Goal: Information Seeking & Learning: Check status

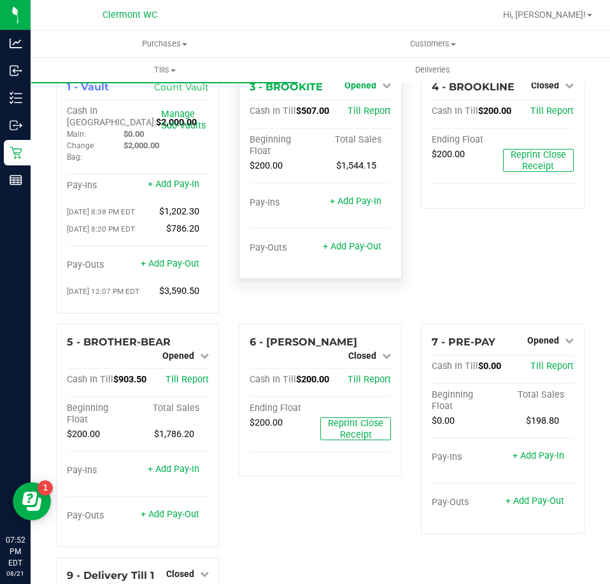
click at [368, 86] on span "Opened" at bounding box center [360, 85] width 32 height 10
click at [366, 115] on link "Close Till" at bounding box center [362, 112] width 34 height 10
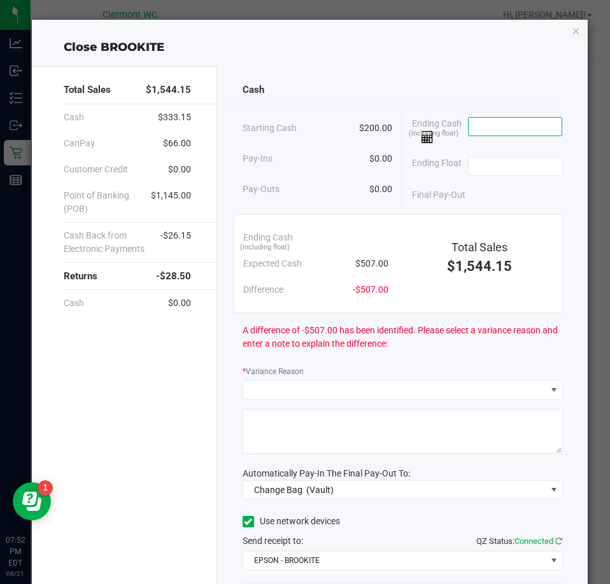
click at [501, 123] on input at bounding box center [515, 127] width 94 height 18
type input "$507.00"
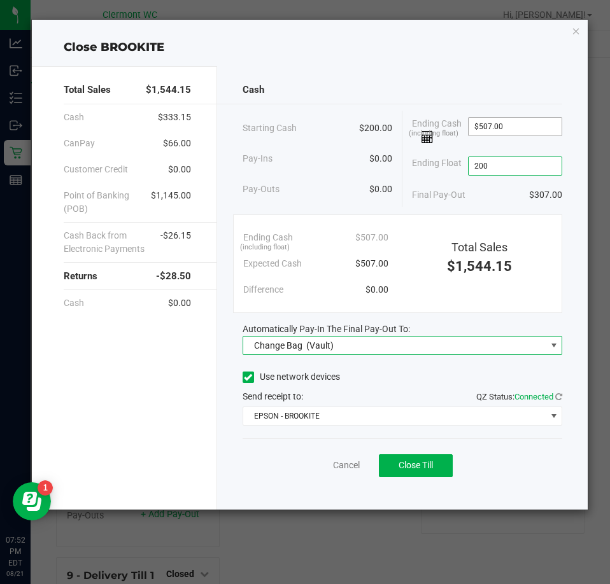
type input "$200.00"
click at [485, 344] on span "Change Bag (Vault)" at bounding box center [394, 346] width 302 height 18
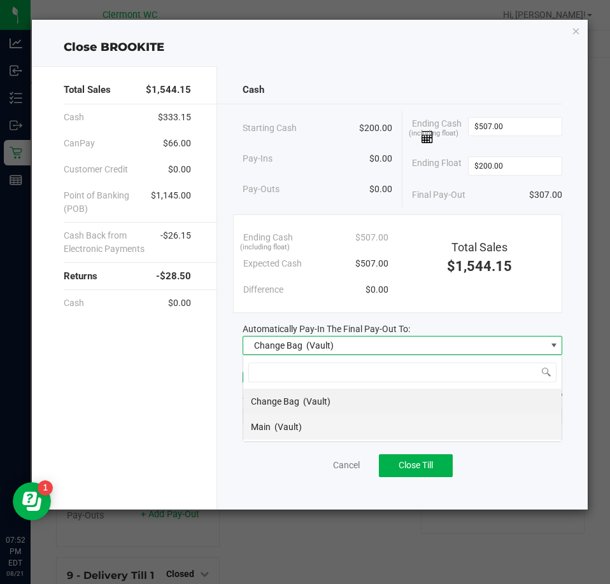
scroll to position [19, 320]
click at [300, 432] on span "(Vault)" at bounding box center [287, 427] width 27 height 10
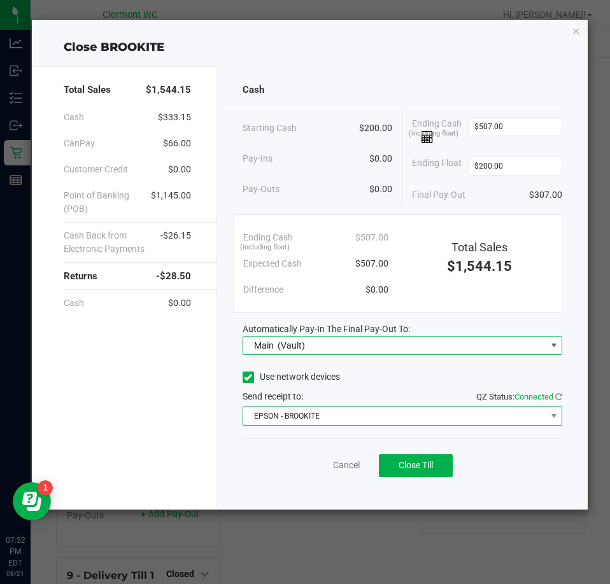
click at [305, 414] on span "EPSON - BROOKITE" at bounding box center [394, 416] width 302 height 18
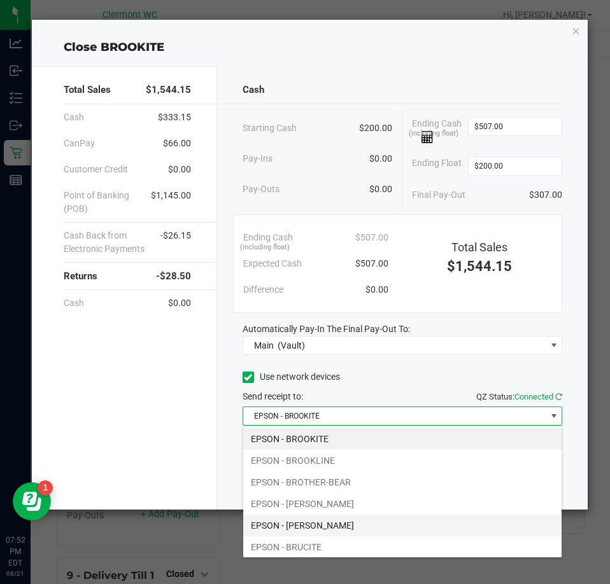
click at [327, 521] on li "EPSON - [PERSON_NAME]" at bounding box center [402, 526] width 318 height 22
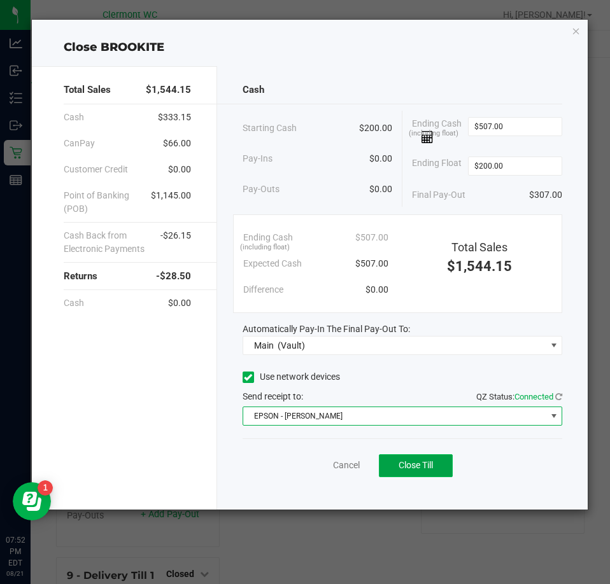
click at [421, 458] on button "Close Till" at bounding box center [416, 465] width 74 height 23
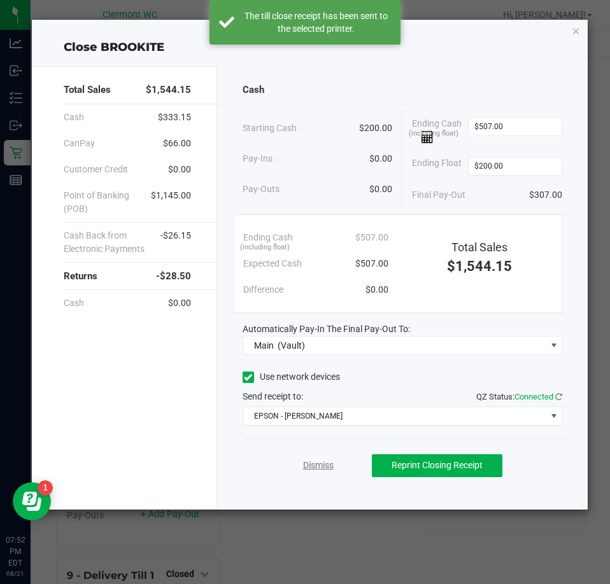
click at [321, 464] on link "Dismiss" at bounding box center [318, 465] width 31 height 13
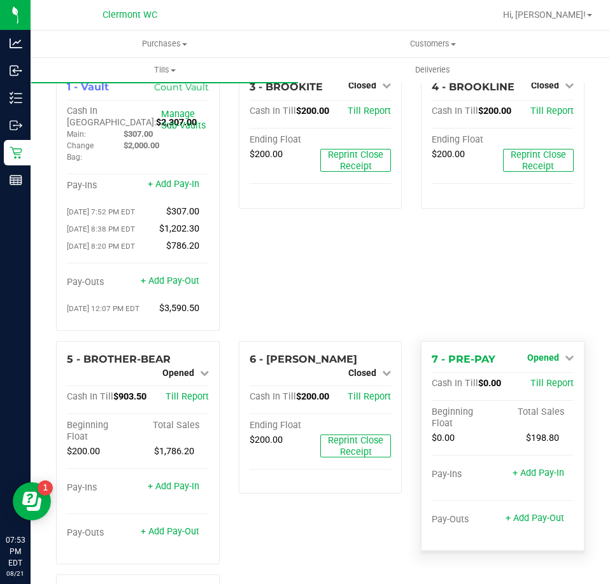
click at [528, 360] on span "Opened" at bounding box center [543, 358] width 32 height 10
click at [515, 392] on div "Close Till" at bounding box center [544, 384] width 94 height 16
click at [527, 388] on link "Close Till" at bounding box center [544, 384] width 34 height 10
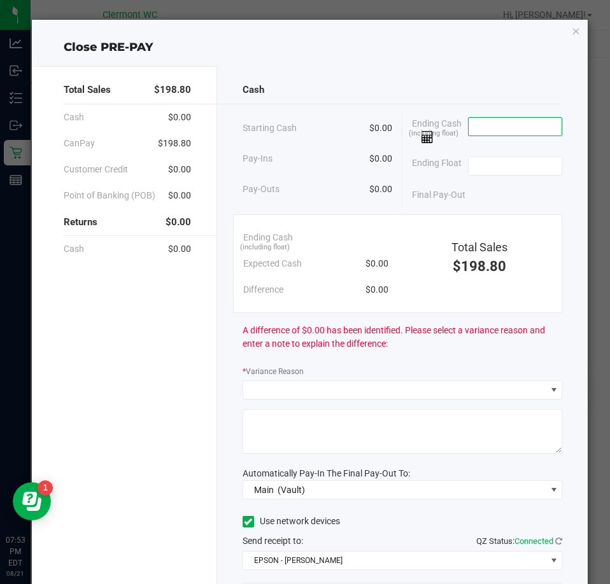
click at [493, 118] on input at bounding box center [515, 127] width 94 height 18
type input "$0.00"
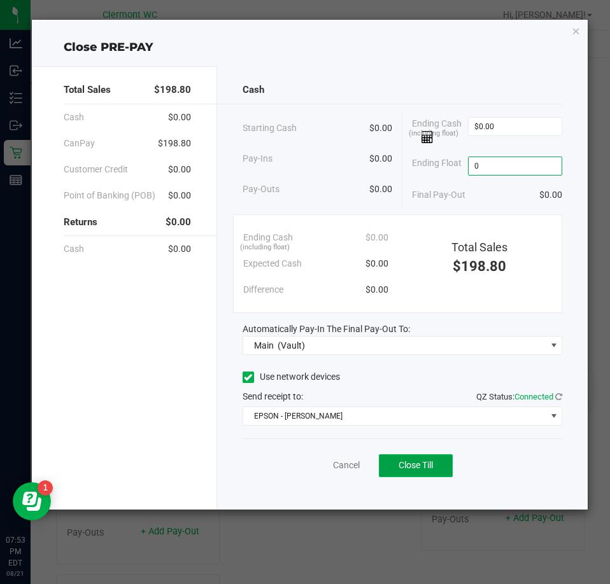
type input "$0.00"
click at [431, 457] on button "Close Till" at bounding box center [416, 465] width 74 height 23
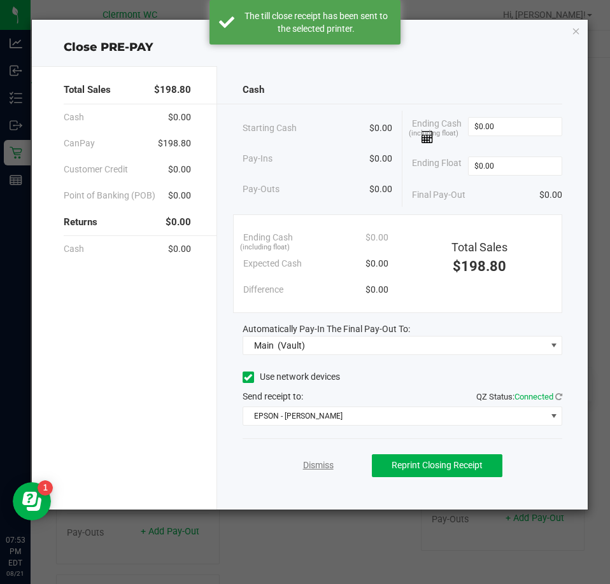
click at [323, 466] on link "Dismiss" at bounding box center [318, 465] width 31 height 13
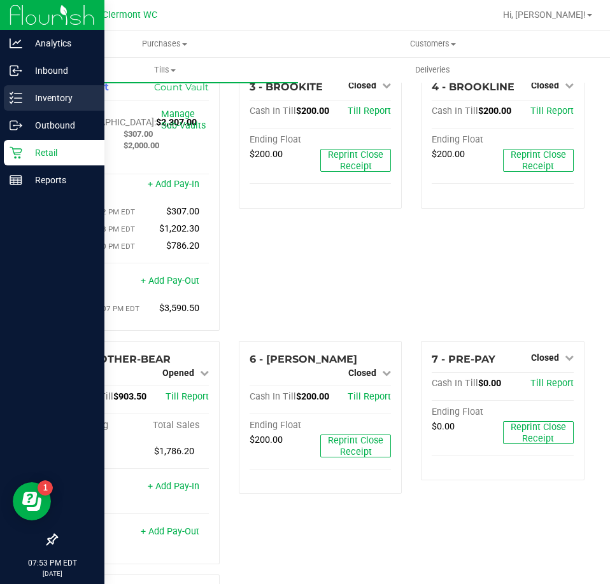
drag, startPoint x: 19, startPoint y: 97, endPoint x: 22, endPoint y: 104, distance: 7.1
click at [20, 97] on icon at bounding box center [16, 98] width 13 height 13
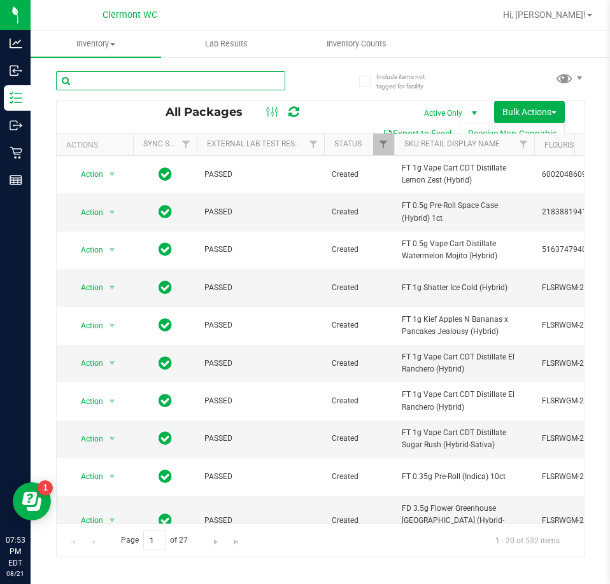
click at [99, 78] on input "text" at bounding box center [170, 80] width 229 height 19
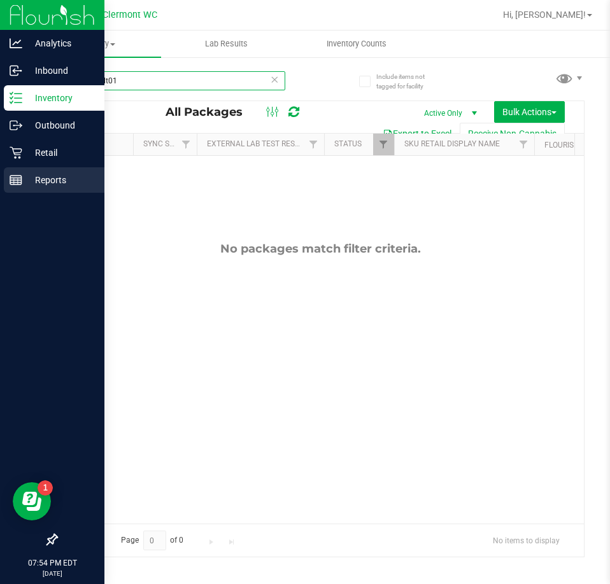
type input "1-jul25blt01"
drag, startPoint x: 21, startPoint y: 192, endPoint x: 18, endPoint y: 181, distance: 11.1
click at [21, 192] on div "Reports" at bounding box center [54, 179] width 101 height 25
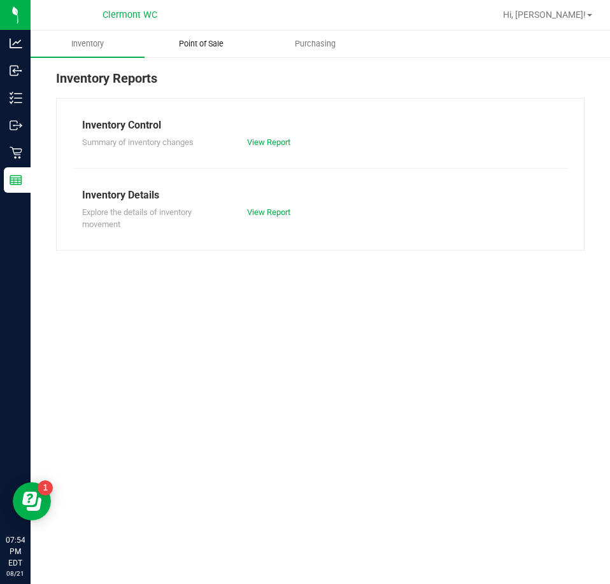
click at [221, 36] on uib-tab-heading "Point of Sale" at bounding box center [201, 43] width 113 height 25
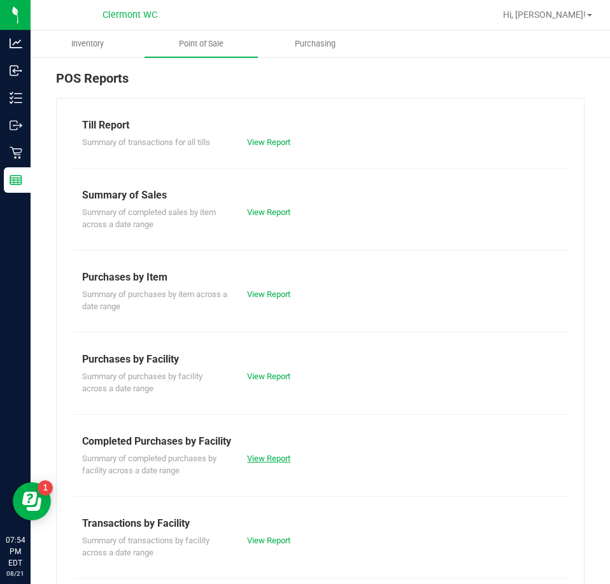
click at [269, 454] on link "View Report" at bounding box center [268, 459] width 43 height 10
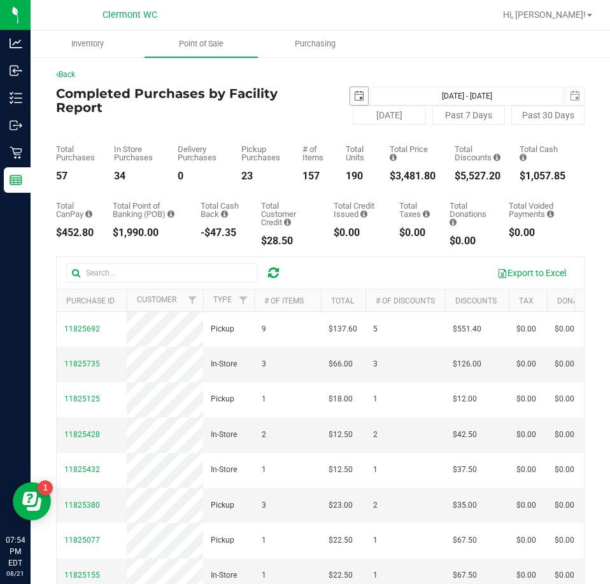
click at [354, 97] on span "select" at bounding box center [359, 96] width 10 height 10
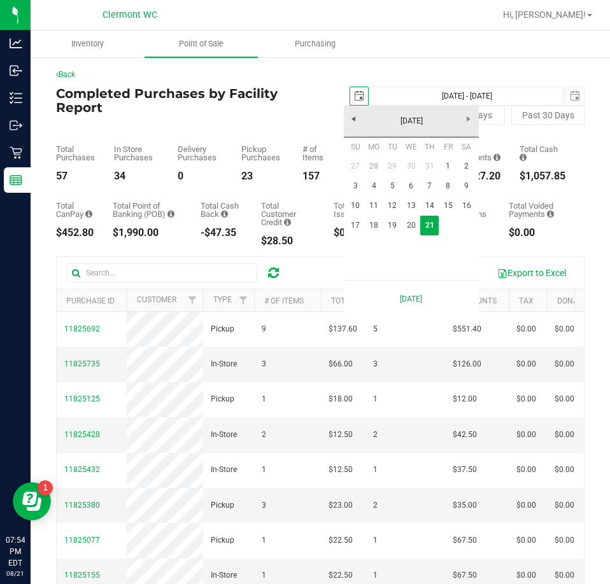
scroll to position [0, 32]
click at [362, 220] on link "17" at bounding box center [355, 226] width 18 height 20
type input "[DATE]"
type input "[DATE] - [DATE]"
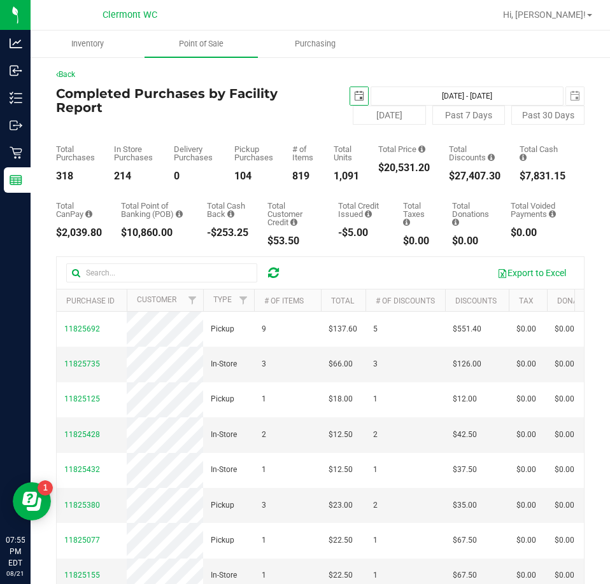
click at [355, 94] on span "select" at bounding box center [359, 96] width 10 height 10
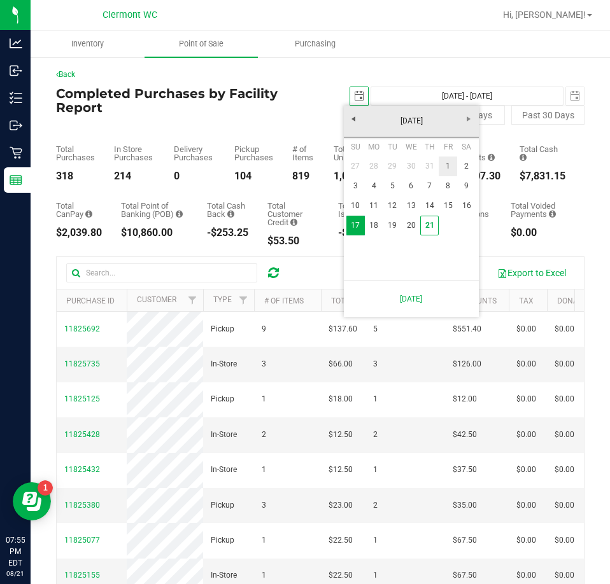
click at [447, 161] on link "1" at bounding box center [448, 167] width 18 height 20
type input "[DATE]"
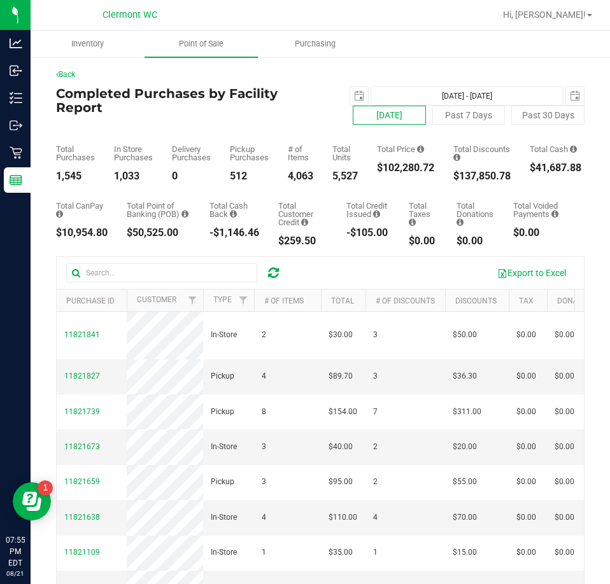
click at [381, 114] on button "[DATE]" at bounding box center [389, 115] width 73 height 19
type input "[DATE] - [DATE]"
